Goal: Task Accomplishment & Management: Use online tool/utility

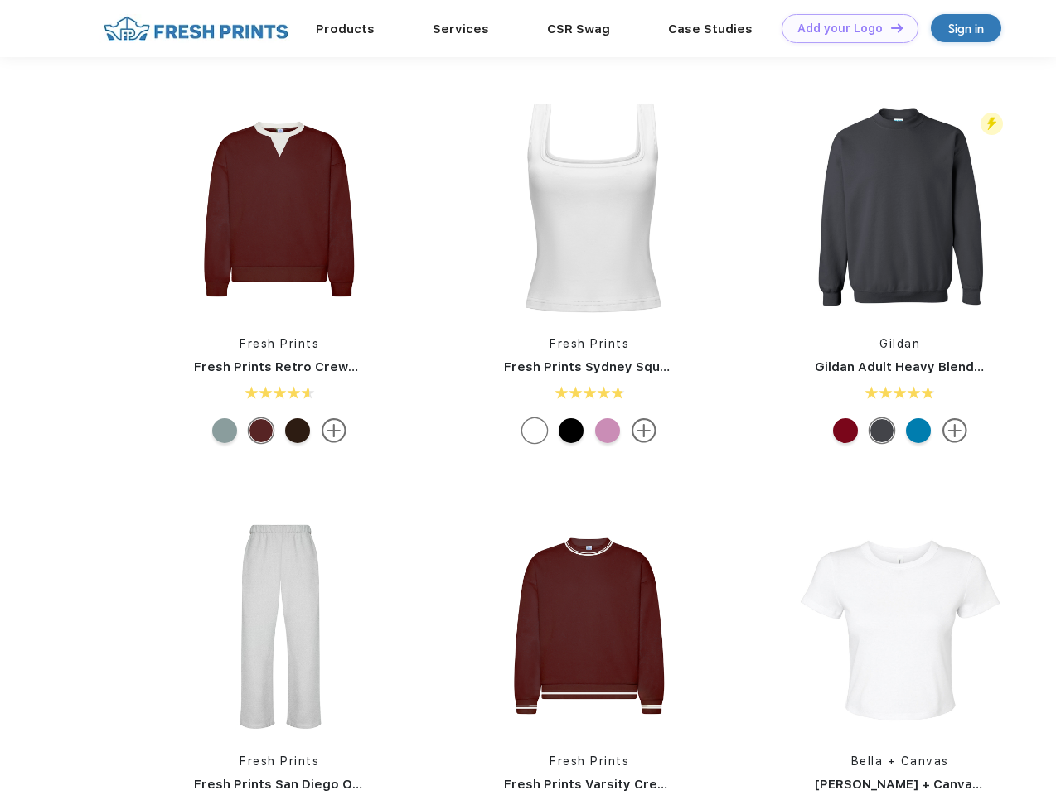
scroll to position [1, 0]
click at [843, 28] on link "Add your Logo Design Tool" at bounding box center [849, 28] width 137 height 29
click at [0, 0] on div "Design Tool" at bounding box center [0, 0] width 0 height 0
click at [889, 27] on link "Add your Logo Design Tool" at bounding box center [849, 28] width 137 height 29
click at [279, 209] on img at bounding box center [279, 209] width 220 height 220
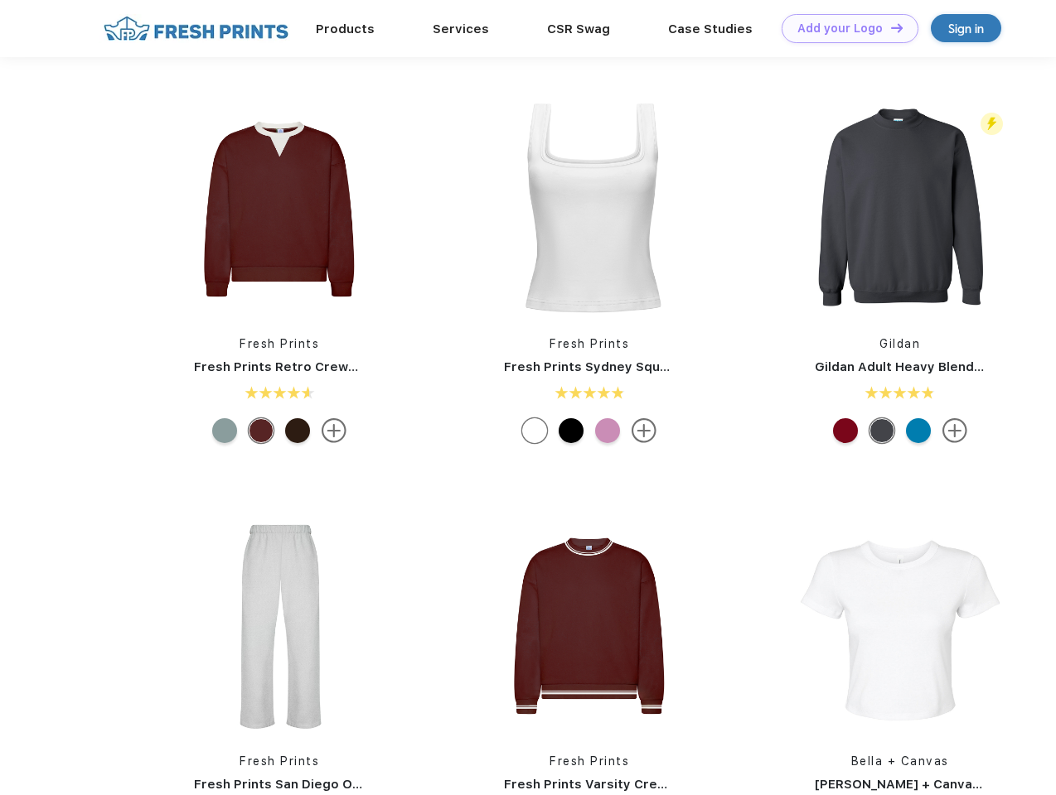
click at [225, 431] on div at bounding box center [224, 430] width 25 height 25
click at [261, 431] on div at bounding box center [261, 430] width 25 height 25
click at [297, 431] on div at bounding box center [297, 430] width 25 height 25
click at [589, 209] on img at bounding box center [589, 209] width 220 height 220
click at [534, 431] on div at bounding box center [534, 430] width 25 height 25
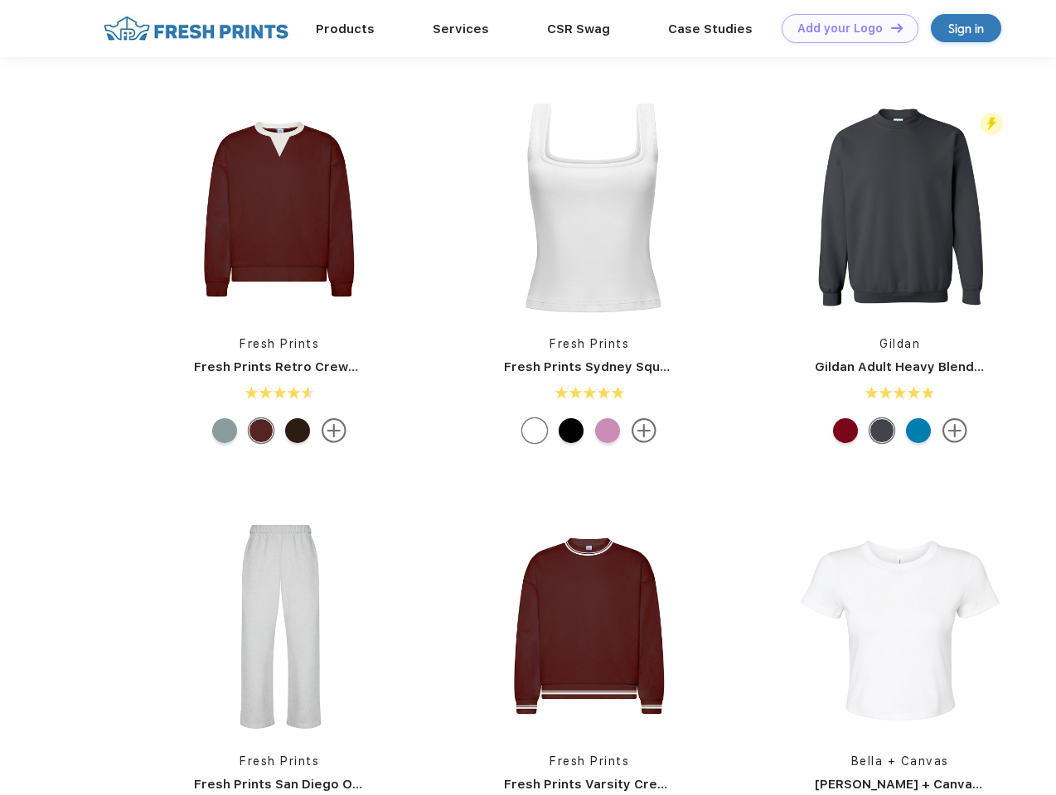
click at [571, 431] on div at bounding box center [570, 430] width 25 height 25
